Goal: Navigation & Orientation: Go to known website

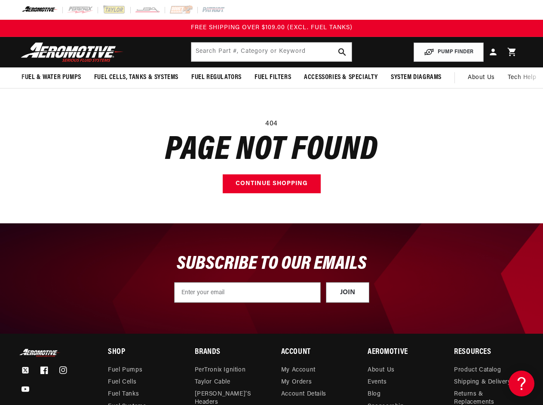
click at [271, 202] on main "404 Page not found Continue shopping" at bounding box center [271, 156] width 543 height 135
click at [271, 52] on input "text" at bounding box center [271, 52] width 160 height 19
click at [449, 52] on button "PUMP FINDER" at bounding box center [448, 52] width 70 height 19
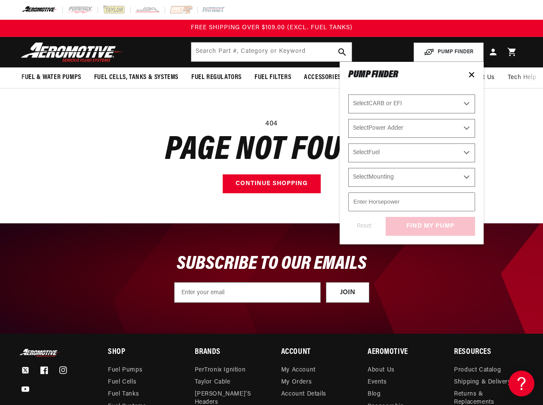
click at [51, 77] on span "Fuel & Water Pumps" at bounding box center [51, 77] width 60 height 9
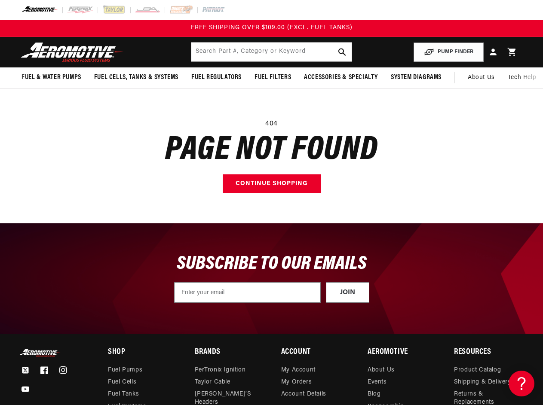
click at [136, 77] on span "Fuel Cells, Tanks & Systems" at bounding box center [136, 77] width 84 height 9
click at [216, 77] on span "Fuel Regulators" at bounding box center [216, 77] width 50 height 9
click at [272, 77] on span "Fuel Filters" at bounding box center [272, 77] width 37 height 9
click at [340, 77] on span "Accessories & Specialty" at bounding box center [341, 77] width 74 height 9
click at [415, 77] on span "System Diagrams" at bounding box center [416, 77] width 51 height 9
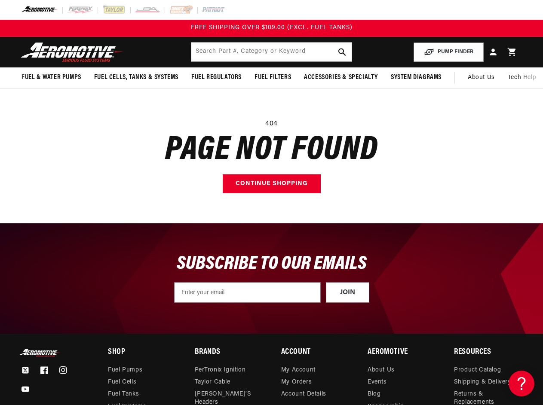
click at [520, 78] on span "Tech Help" at bounding box center [521, 77] width 28 height 9
